Goal: Task Accomplishment & Management: Use online tool/utility

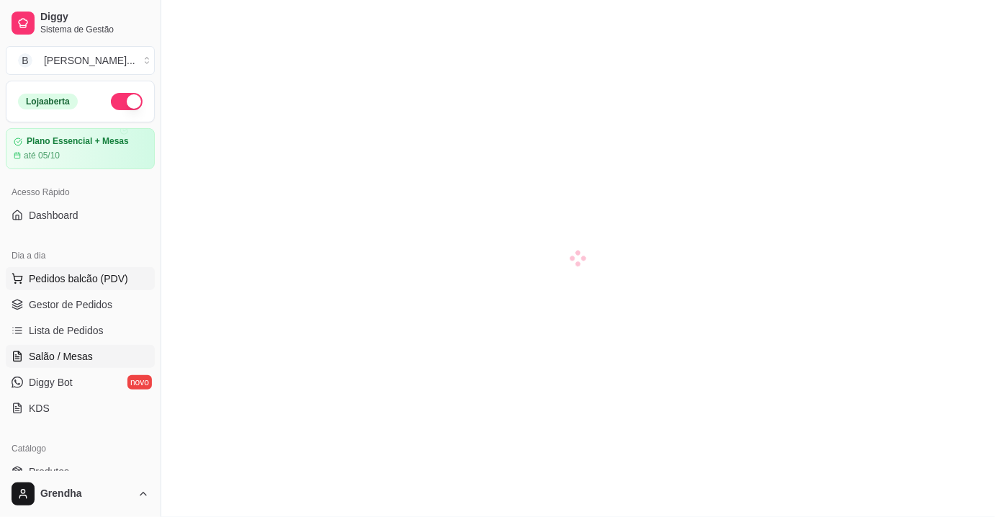
scroll to position [176, 0]
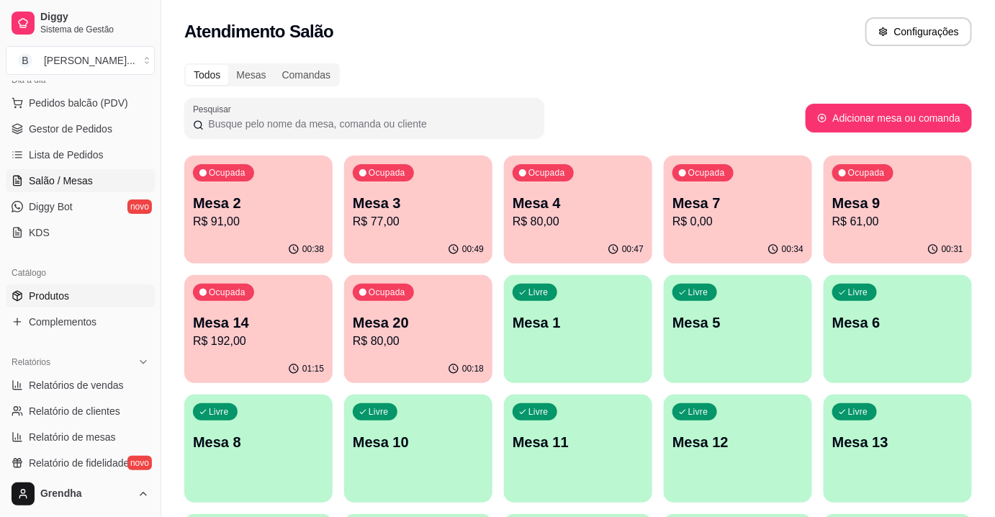
click at [79, 298] on link "Produtos" at bounding box center [80, 295] width 149 height 23
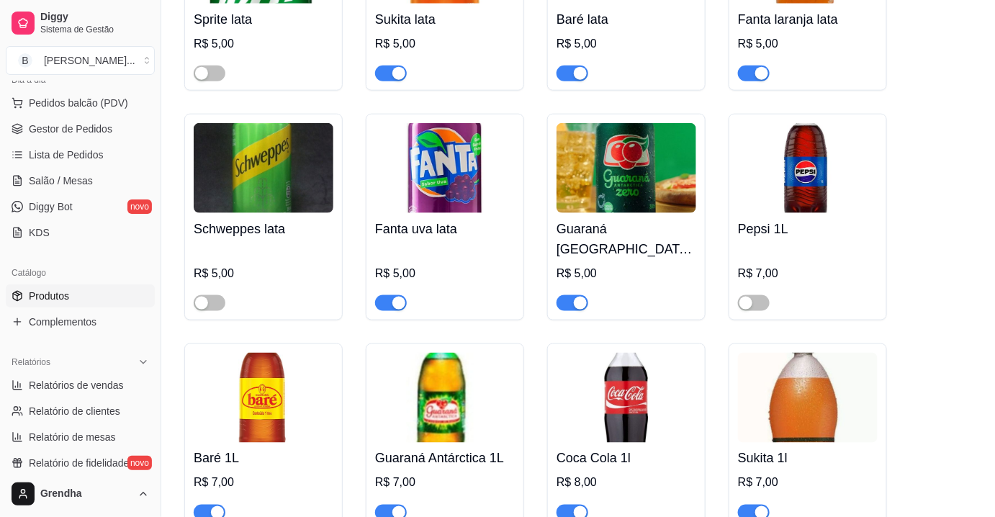
scroll to position [4183, 0]
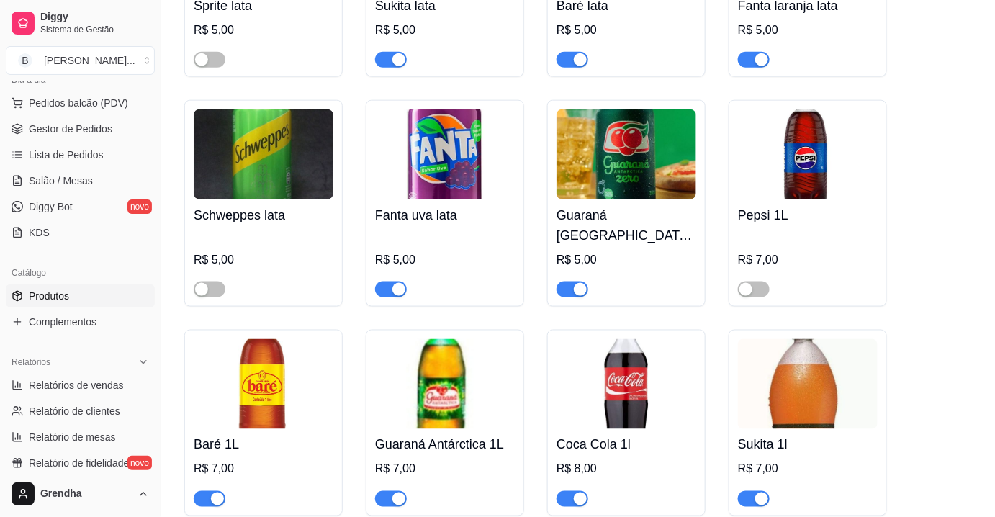
click at [769, 280] on div at bounding box center [754, 288] width 32 height 17
click at [755, 282] on button "button" at bounding box center [754, 290] width 32 height 16
click at [75, 174] on span "Salão / Mesas" at bounding box center [61, 181] width 64 height 14
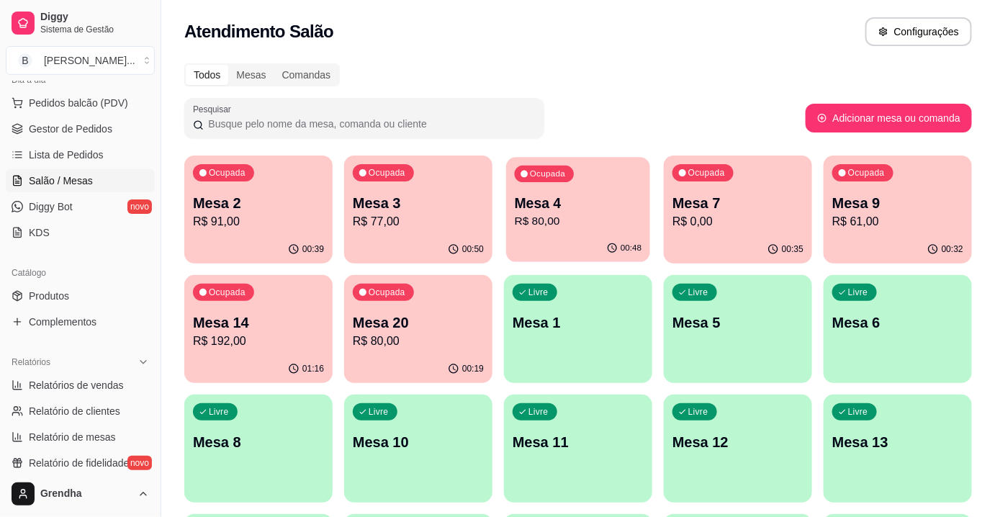
click at [576, 215] on p "R$ 80,00" at bounding box center [578, 221] width 127 height 17
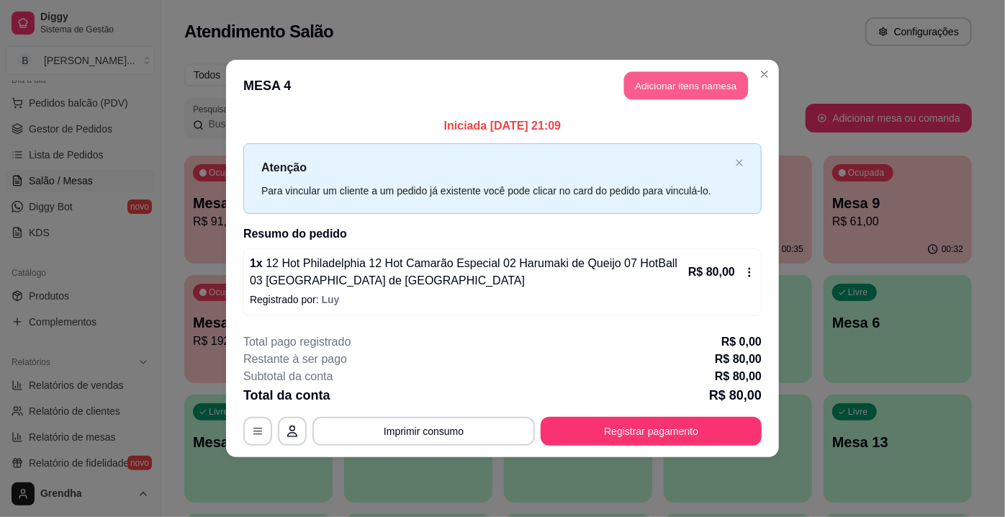
click at [704, 92] on button "Adicionar itens na mesa" at bounding box center [686, 86] width 124 height 28
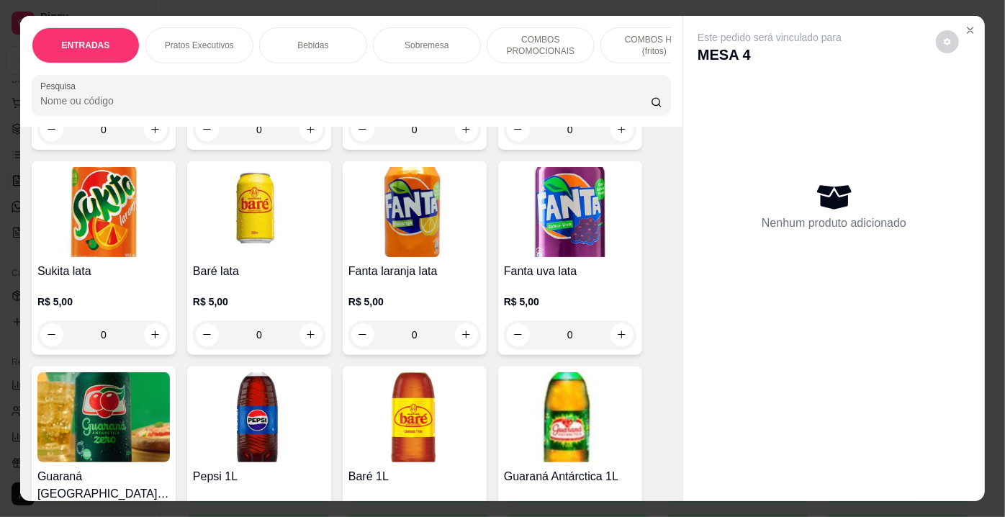
scroll to position [2160, 0]
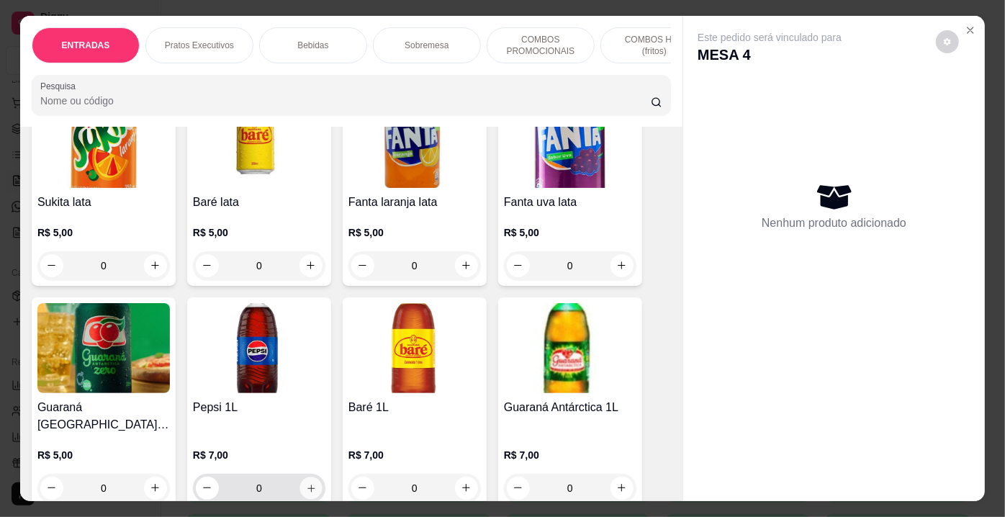
click at [309, 483] on icon "increase-product-quantity" at bounding box center [311, 488] width 11 height 11
type input "1"
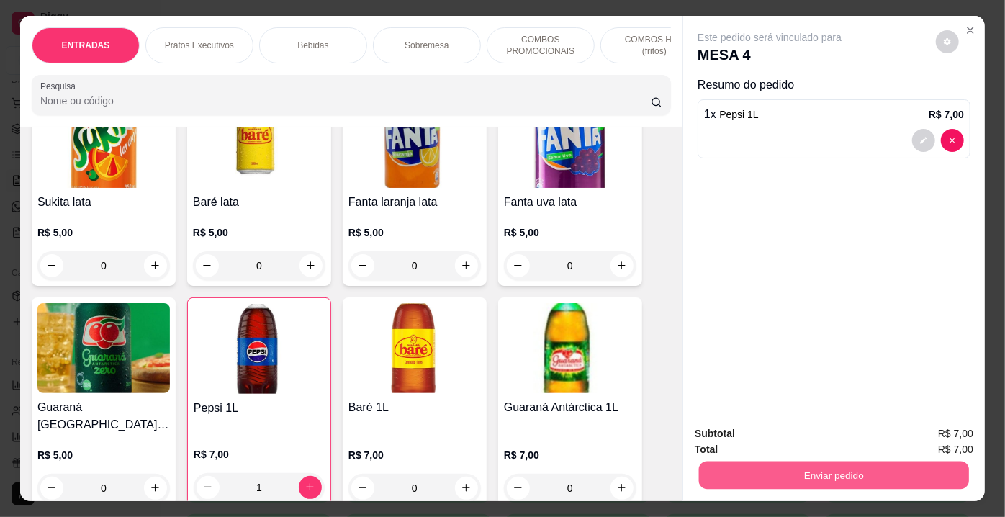
click at [859, 467] on button "Enviar pedido" at bounding box center [834, 476] width 270 height 28
click at [839, 434] on button "Não registrar e enviar pedido" at bounding box center [786, 435] width 145 height 27
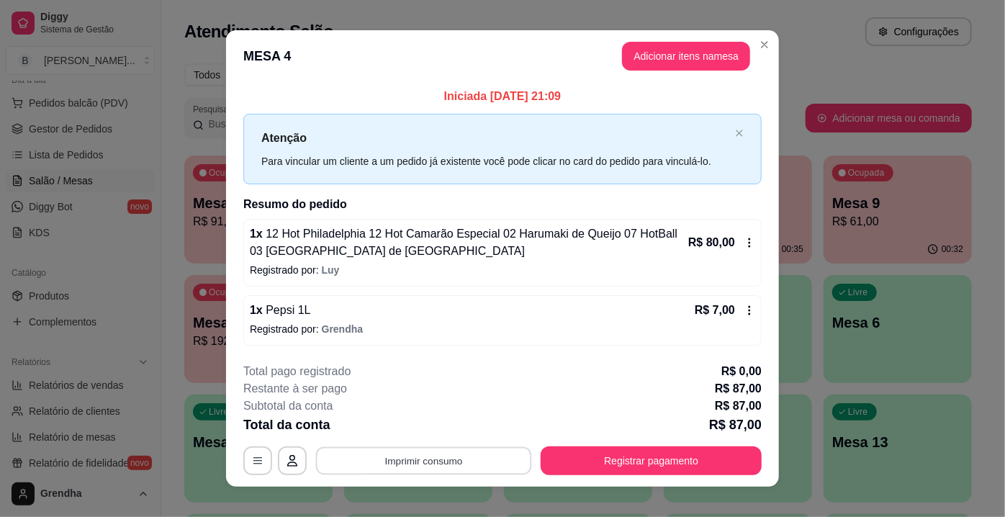
click at [444, 462] on button "Imprimir consumo" at bounding box center [424, 461] width 216 height 28
click at [432, 425] on button "IMPRESSORA" at bounding box center [424, 427] width 104 height 23
